Goal: Task Accomplishment & Management: Use online tool/utility

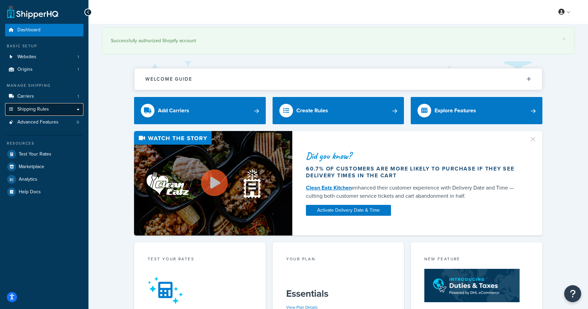
click at [33, 108] on span "Shipping Rules" at bounding box center [33, 109] width 32 height 6
click at [26, 95] on span "Carriers" at bounding box center [25, 97] width 17 height 6
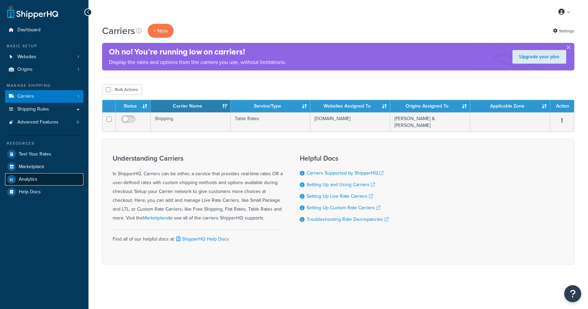
click at [27, 177] on span "Analytics" at bounding box center [28, 180] width 19 height 6
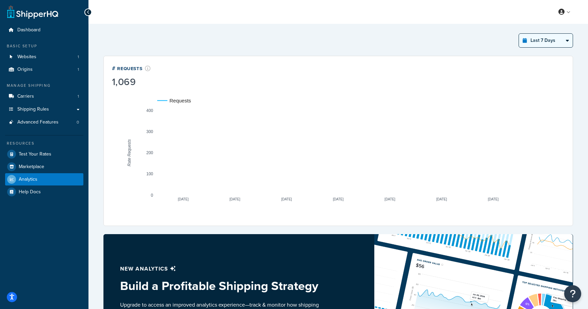
click at [556, 44] on select "Last 24 Hours Last 7 Days Last 30 Days Last 3 Months Last 6 Months Last 12 Mont…" at bounding box center [546, 41] width 54 height 14
select select "last_30_days"
click at [519, 34] on select "Last 24 Hours Last 7 Days Last 30 Days Last 3 Months Last 6 Months Last 12 Mont…" at bounding box center [546, 41] width 54 height 14
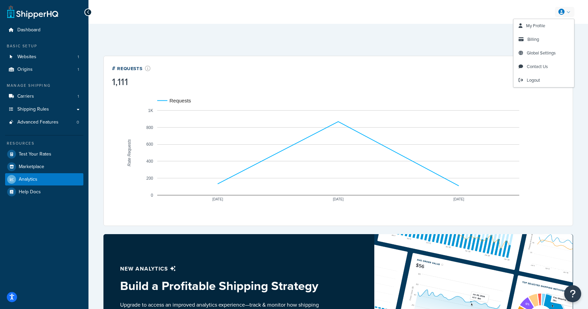
click at [560, 11] on icon at bounding box center [561, 12] width 6 height 6
click at [536, 37] on span "Billing" at bounding box center [533, 39] width 12 height 6
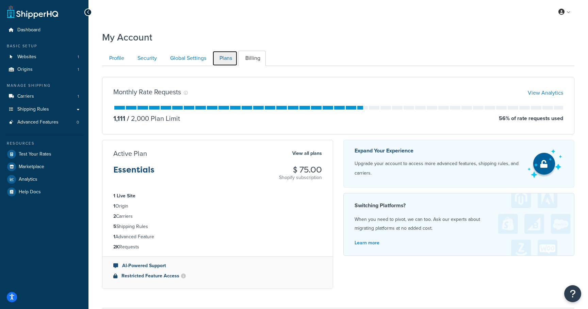
click at [223, 56] on link "Plans" at bounding box center [224, 58] width 25 height 15
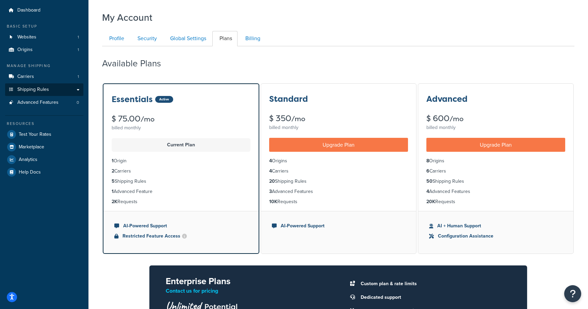
scroll to position [14, 0]
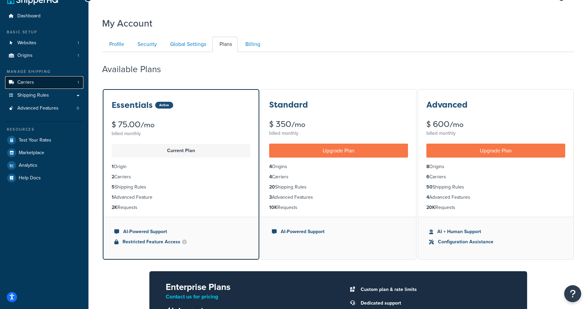
click at [29, 80] on span "Carriers" at bounding box center [25, 83] width 17 height 6
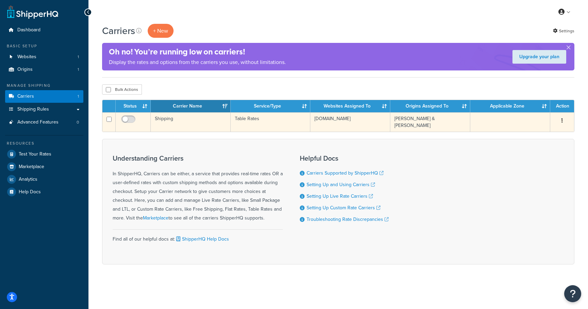
click at [167, 117] on td "Shipping" at bounding box center [191, 121] width 80 height 19
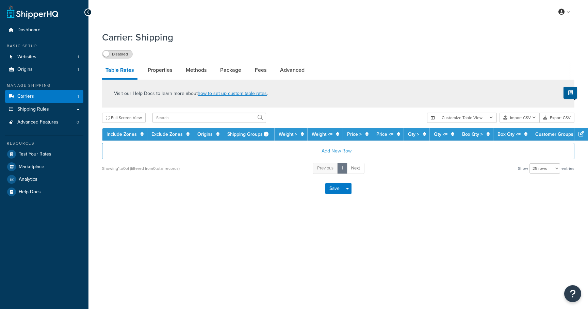
select select "25"
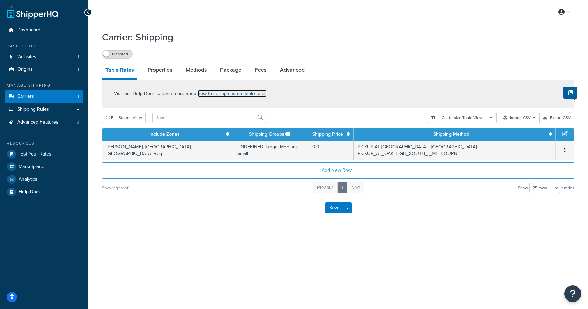
drag, startPoint x: 229, startPoint y: 93, endPoint x: 379, endPoint y: 90, distance: 149.7
click at [165, 71] on link "Properties" at bounding box center [159, 70] width 31 height 16
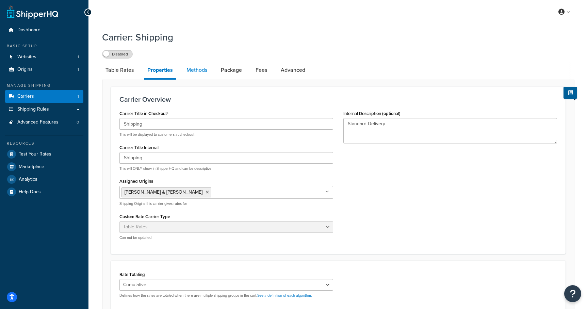
click at [199, 68] on link "Methods" at bounding box center [197, 70] width 28 height 16
select select "25"
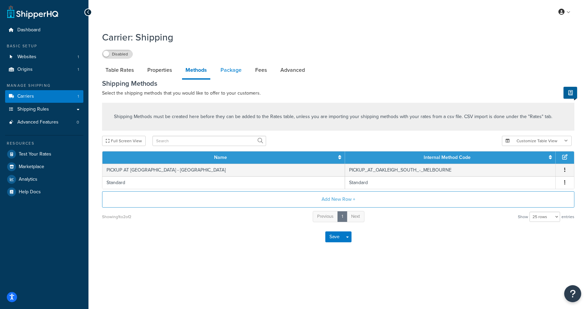
click at [235, 72] on link "Package" at bounding box center [231, 70] width 28 height 16
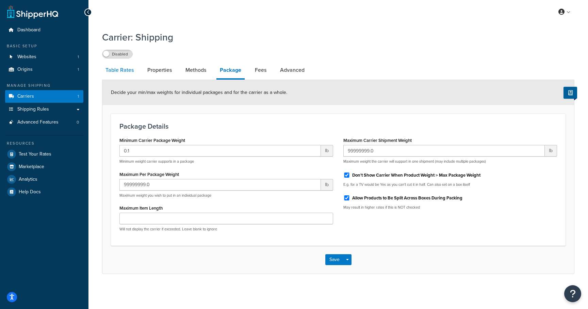
click at [126, 71] on link "Table Rates" at bounding box center [119, 70] width 35 height 16
select select "25"
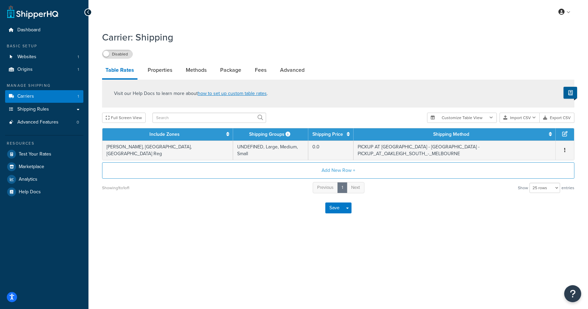
drag, startPoint x: 347, startPoint y: 162, endPoint x: 371, endPoint y: 120, distance: 49.1
click at [371, 120] on div "Visit our Help Docs to learn more about how to set up custom table rates . Full…" at bounding box center [338, 137] width 482 height 114
click at [554, 114] on button "Export CSV" at bounding box center [556, 118] width 35 height 10
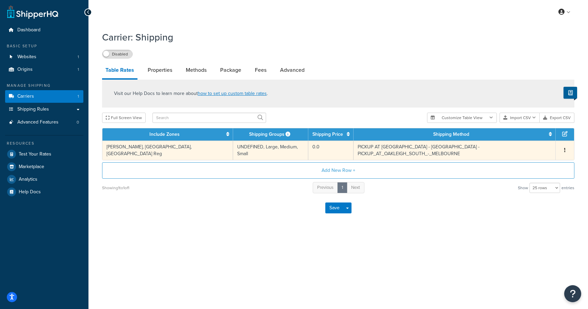
click at [353, 148] on td "PICKUP AT OAKLEIGH SOUTH - MELBOURNE - PICKUP_AT_OAKLEIGH_SOUTH_-_MELBOURNE" at bounding box center [454, 149] width 202 height 19
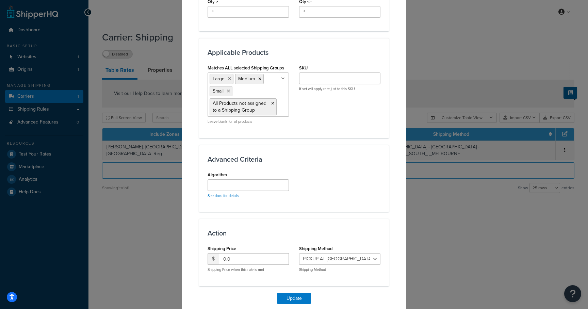
scroll to position [387, 0]
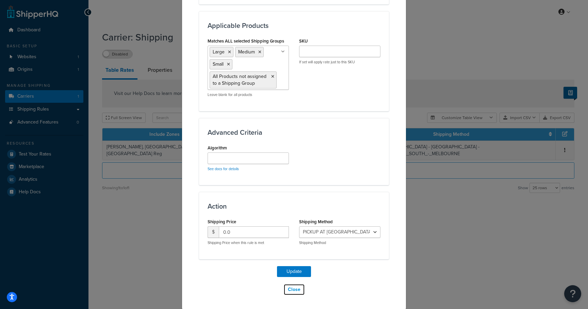
click at [298, 287] on button "Close" at bounding box center [293, 290] width 21 height 12
